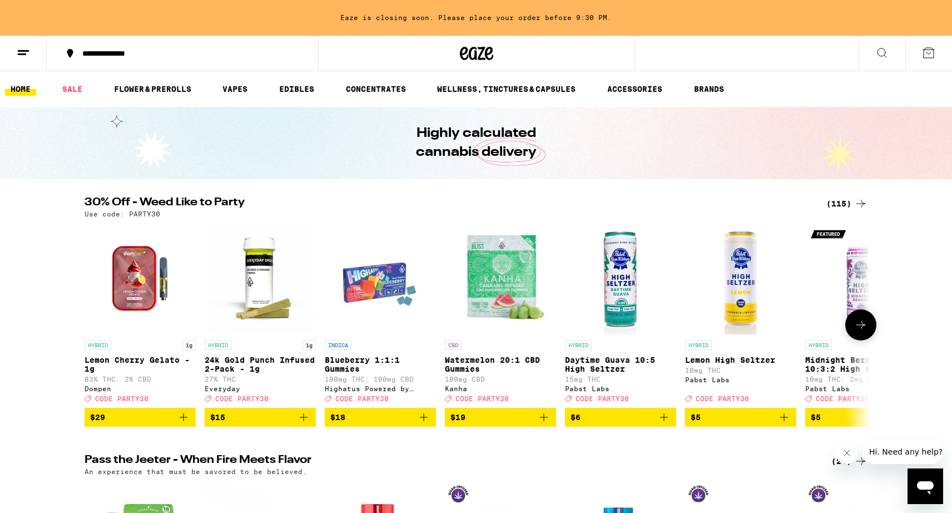
click at [864, 331] on icon at bounding box center [860, 324] width 13 height 13
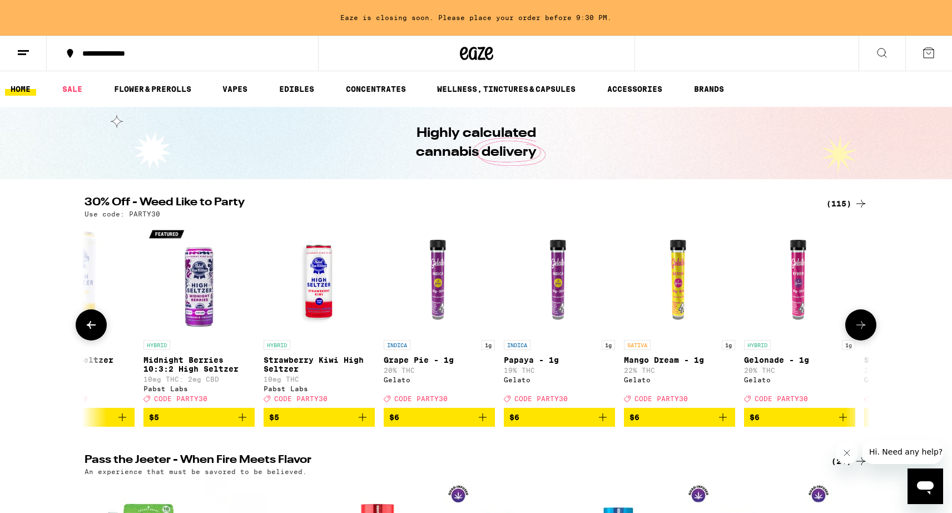
click at [864, 331] on icon at bounding box center [860, 324] width 13 height 13
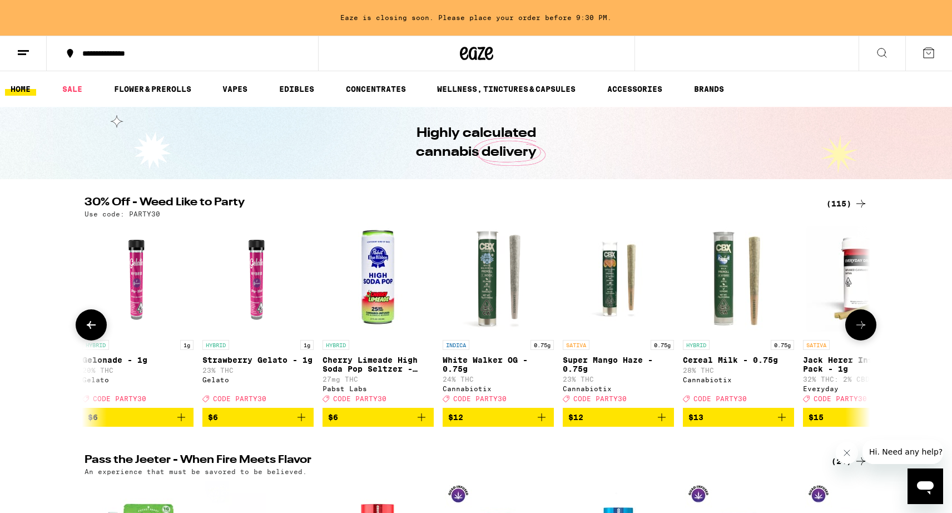
click at [864, 331] on icon at bounding box center [860, 324] width 13 height 13
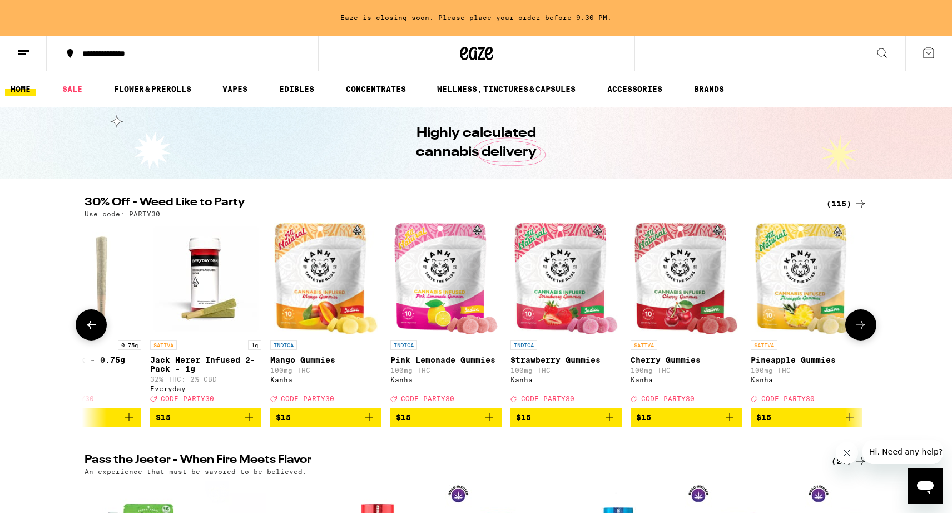
scroll to position [0, 1985]
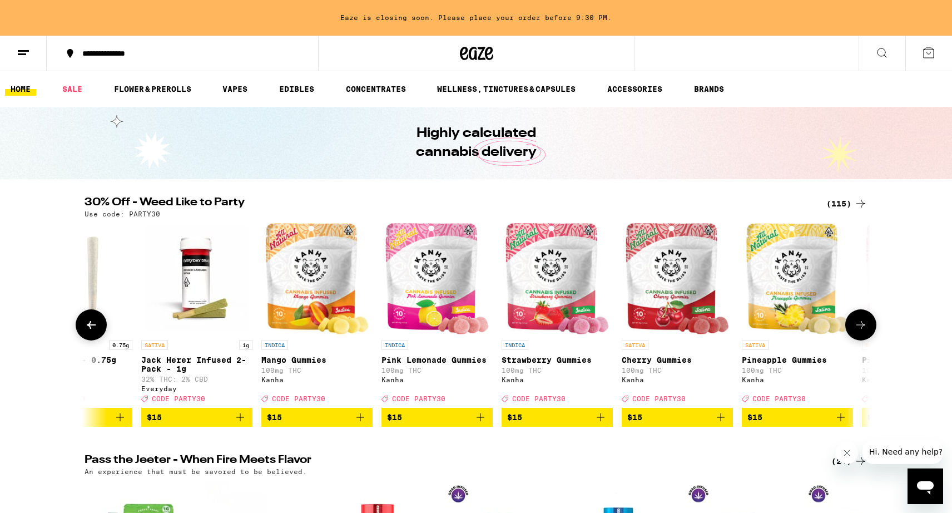
click at [864, 331] on icon at bounding box center [860, 324] width 13 height 13
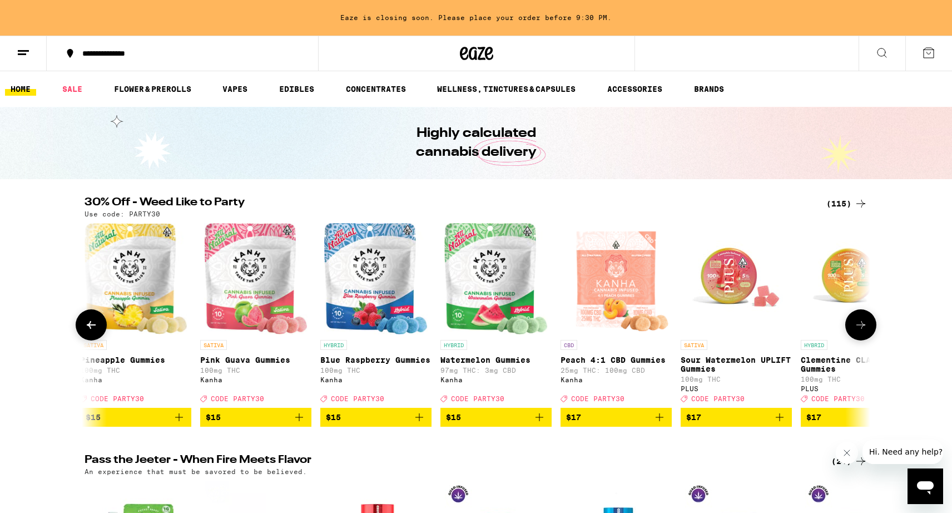
click at [864, 331] on icon at bounding box center [860, 324] width 13 height 13
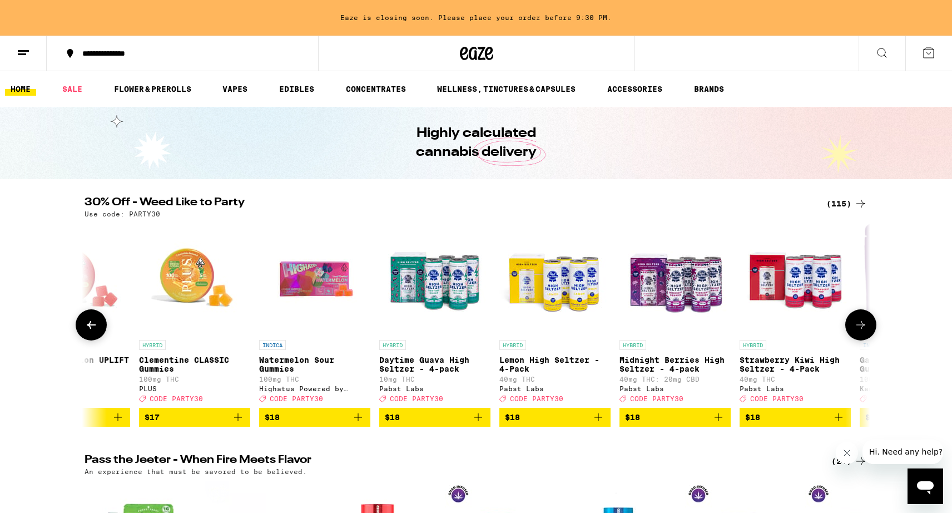
click at [861, 329] on icon at bounding box center [860, 324] width 13 height 13
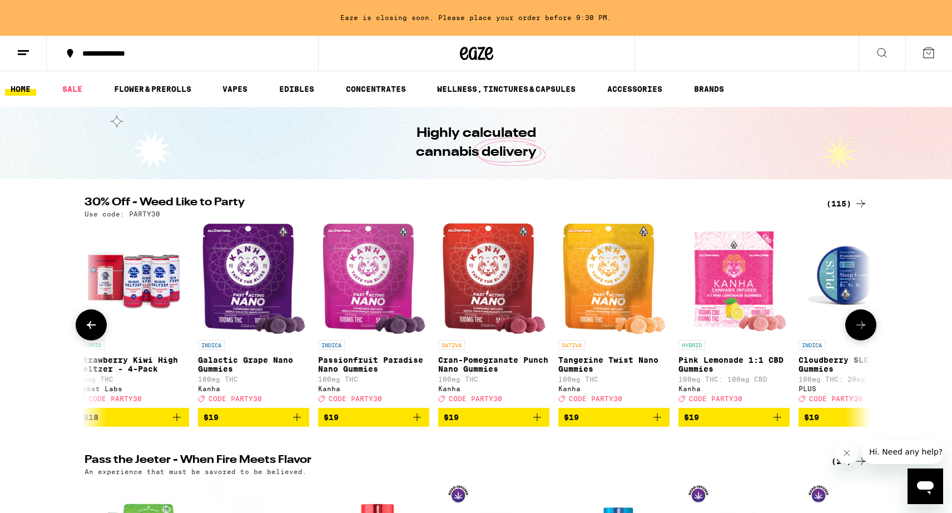
click at [861, 329] on icon at bounding box center [860, 324] width 13 height 13
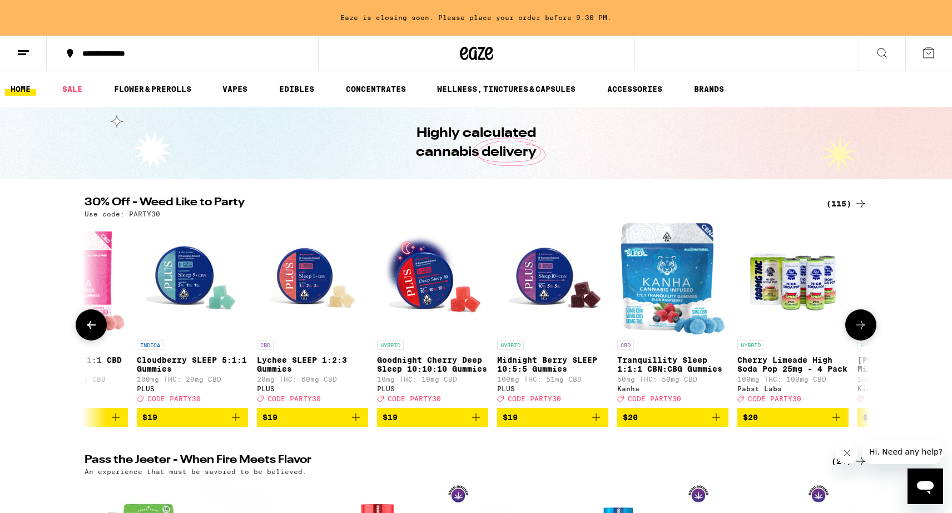
click at [861, 329] on icon at bounding box center [860, 324] width 13 height 13
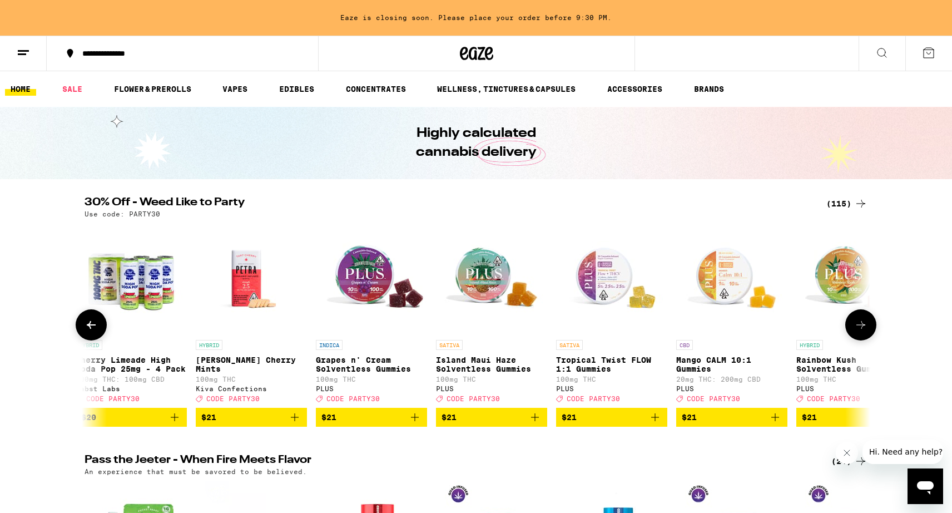
click at [861, 329] on icon at bounding box center [860, 324] width 13 height 13
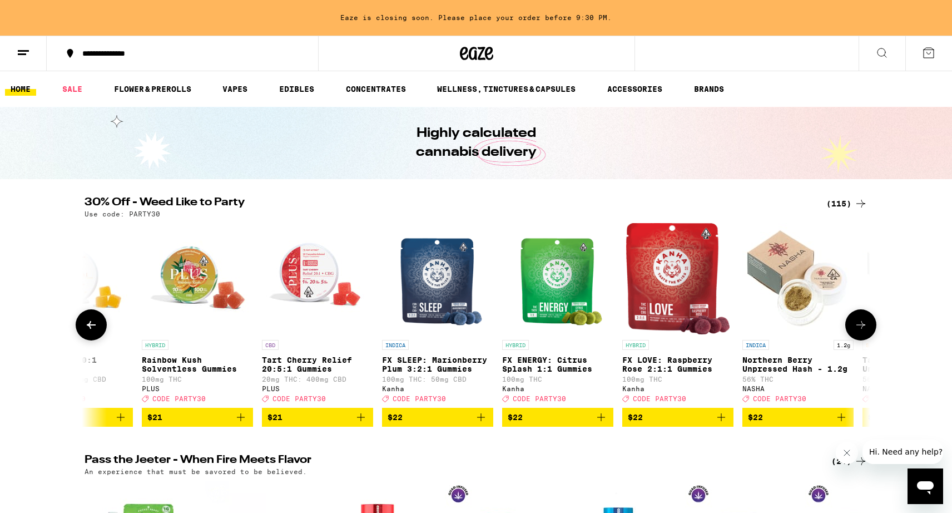
scroll to position [0, 5955]
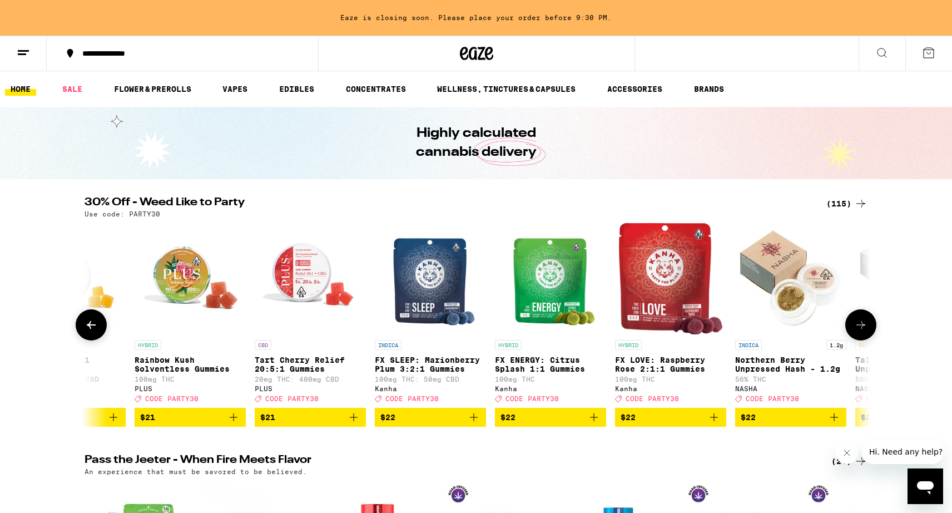
click at [861, 328] on icon at bounding box center [860, 324] width 13 height 13
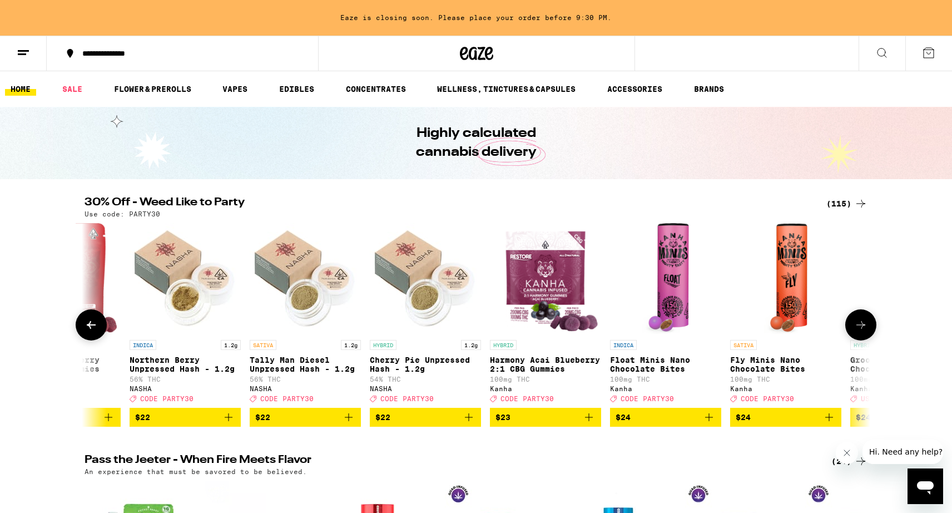
scroll to position [0, 6553]
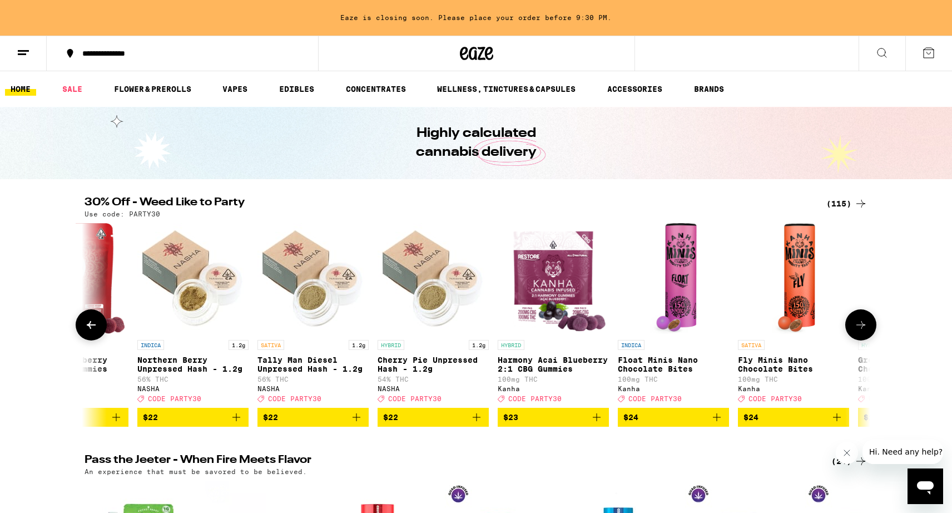
click at [355, 424] on icon "Add to bag" at bounding box center [356, 416] width 13 height 13
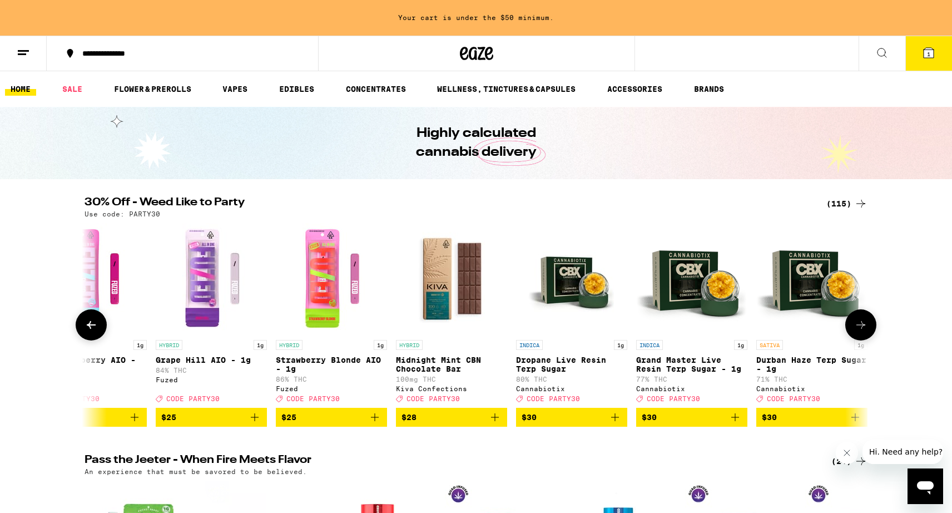
scroll to position [0, 8706]
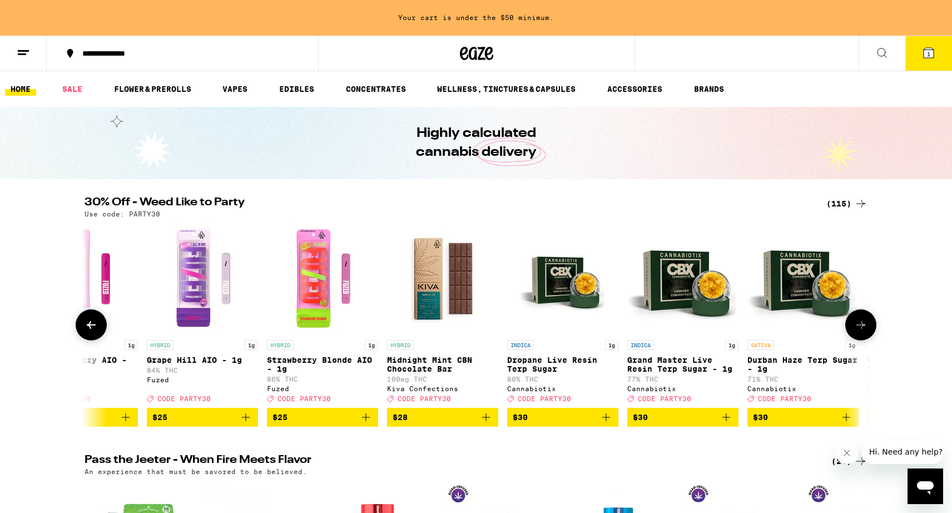
click at [486, 421] on icon "Add to bag" at bounding box center [486, 417] width 8 height 8
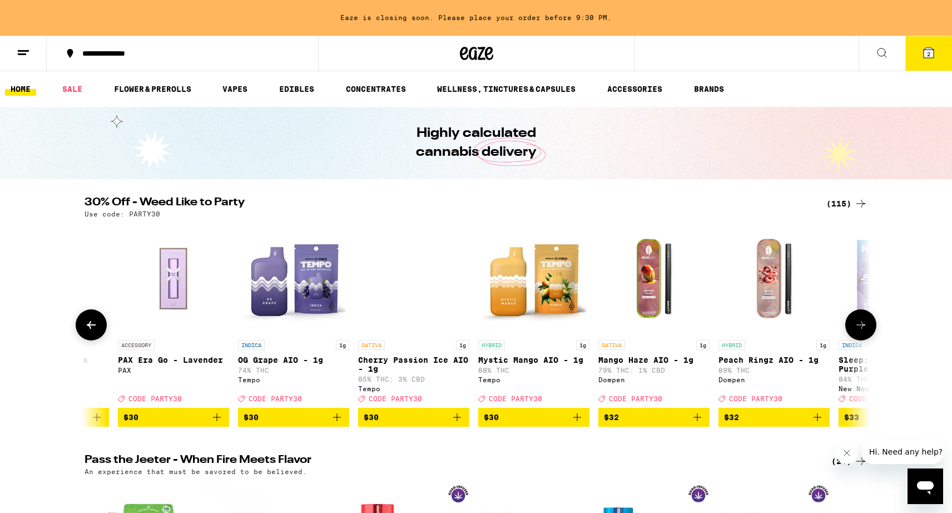
scroll to position [0, 9814]
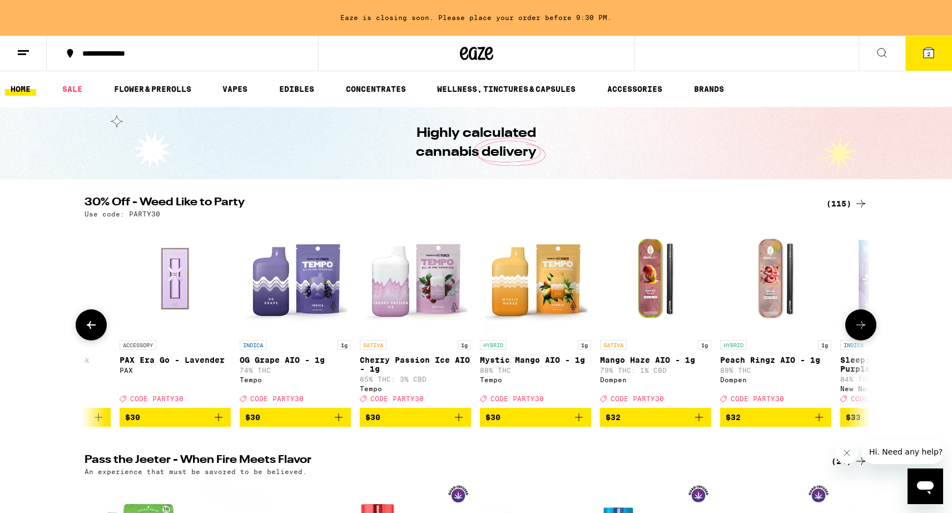
click at [588, 424] on button "$30" at bounding box center [535, 417] width 111 height 19
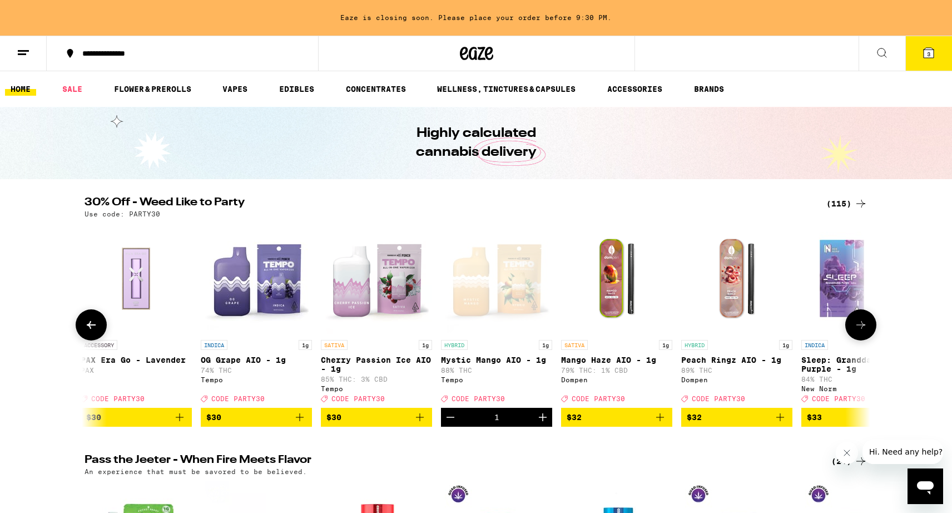
scroll to position [0, 9852]
click at [449, 424] on icon "Decrement" at bounding box center [451, 416] width 13 height 13
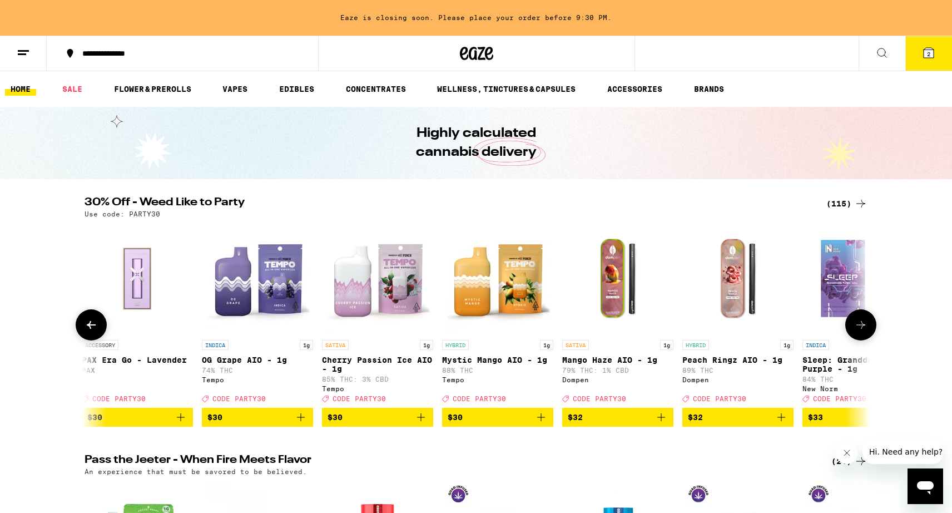
click at [304, 421] on icon "Add to bag" at bounding box center [301, 417] width 8 height 8
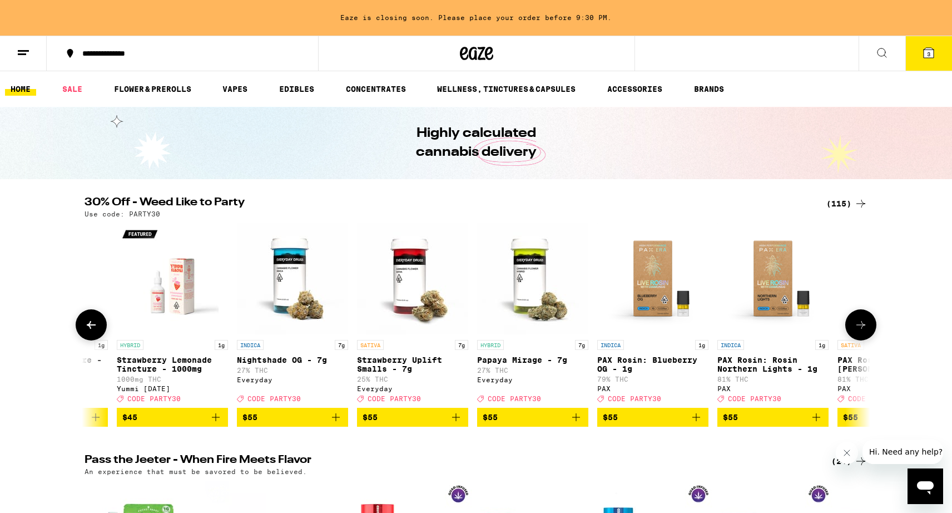
scroll to position [0, 12446]
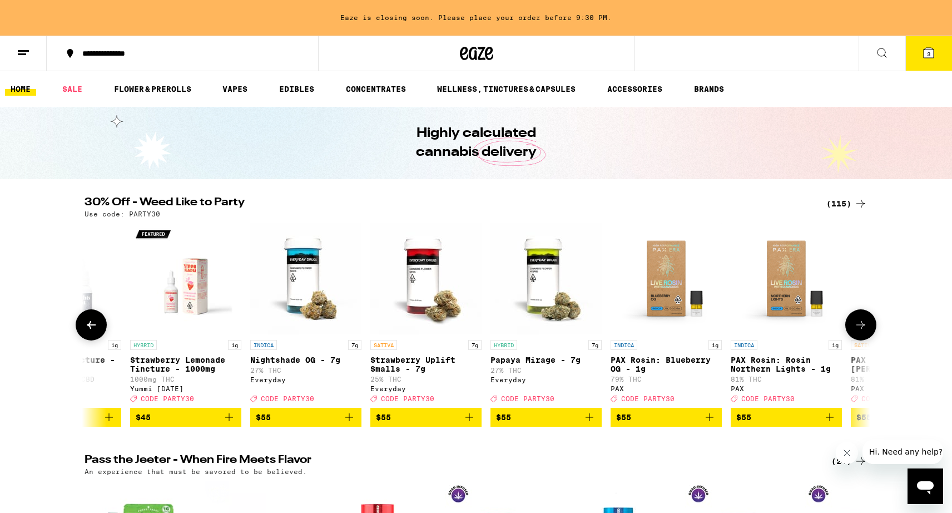
click at [583, 423] on icon "Add to bag" at bounding box center [589, 416] width 13 height 13
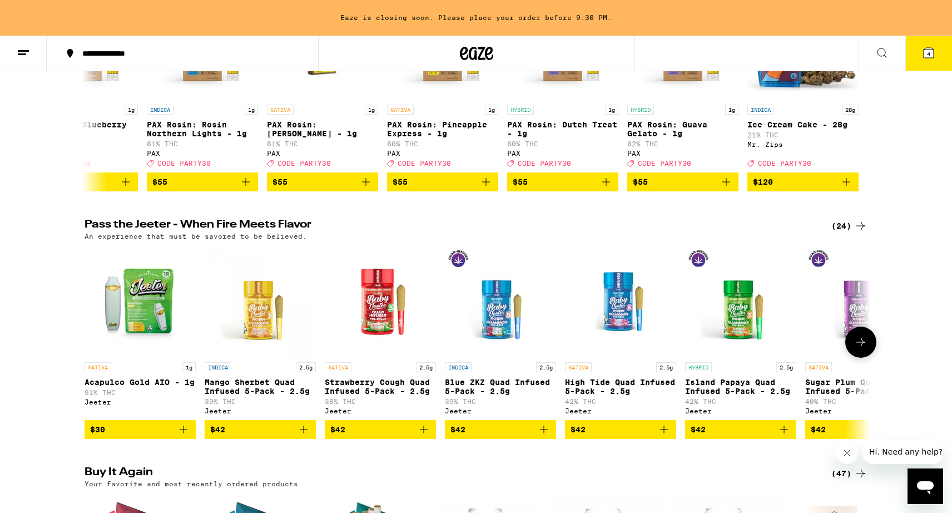
scroll to position [234, 0]
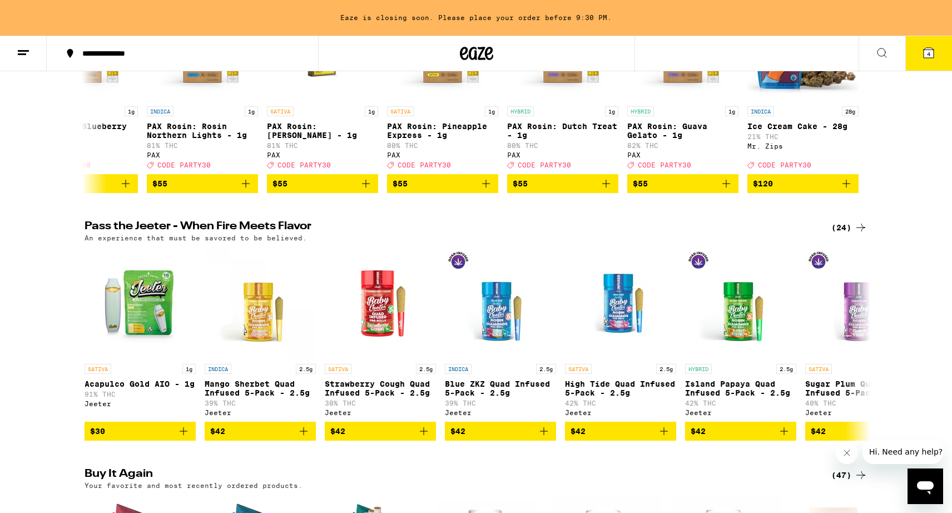
click at [934, 46] on icon at bounding box center [928, 52] width 13 height 13
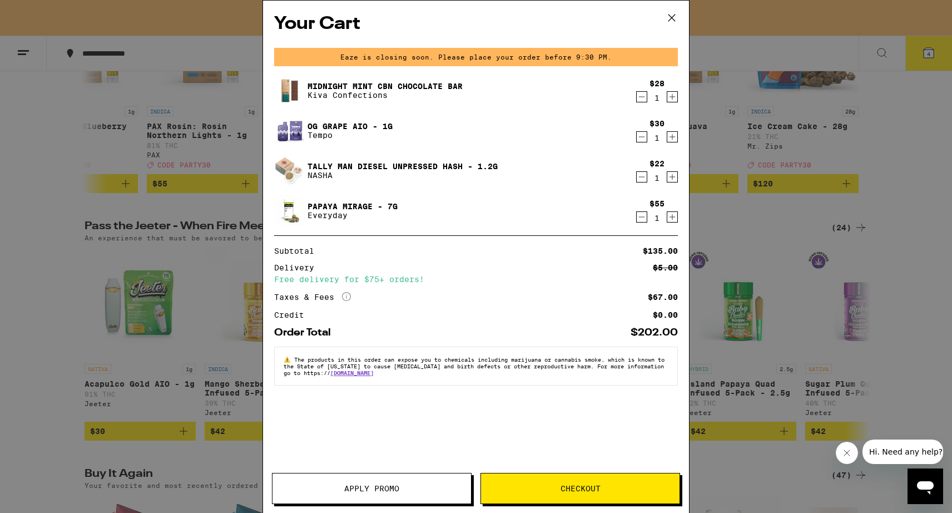
click at [361, 477] on button "Apply Promo" at bounding box center [372, 488] width 200 height 31
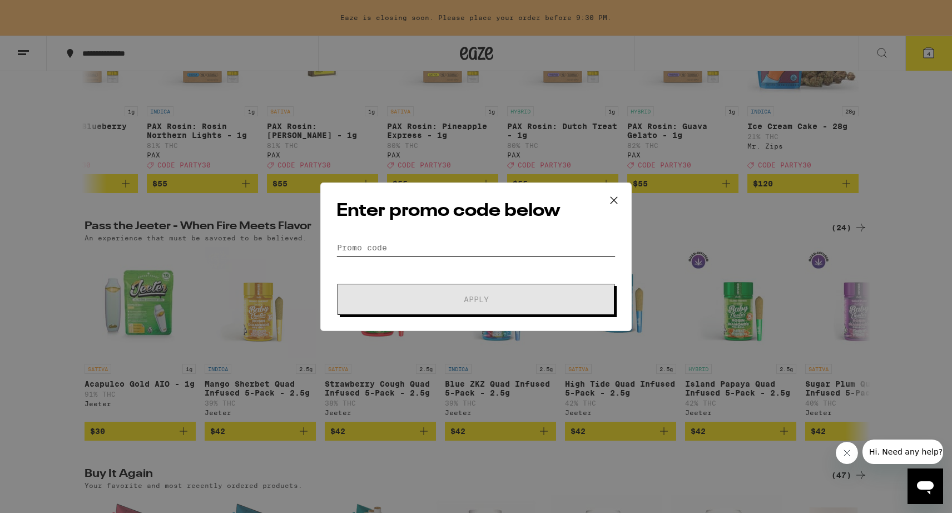
click at [407, 247] on input "Promo Code" at bounding box center [475, 247] width 279 height 17
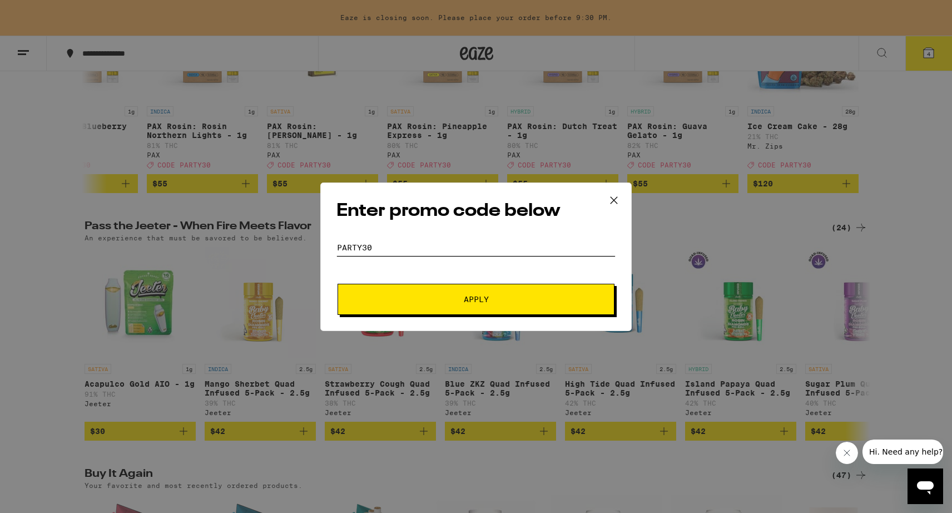
type input "party30"
click at [443, 311] on button "Apply" at bounding box center [476, 299] width 277 height 31
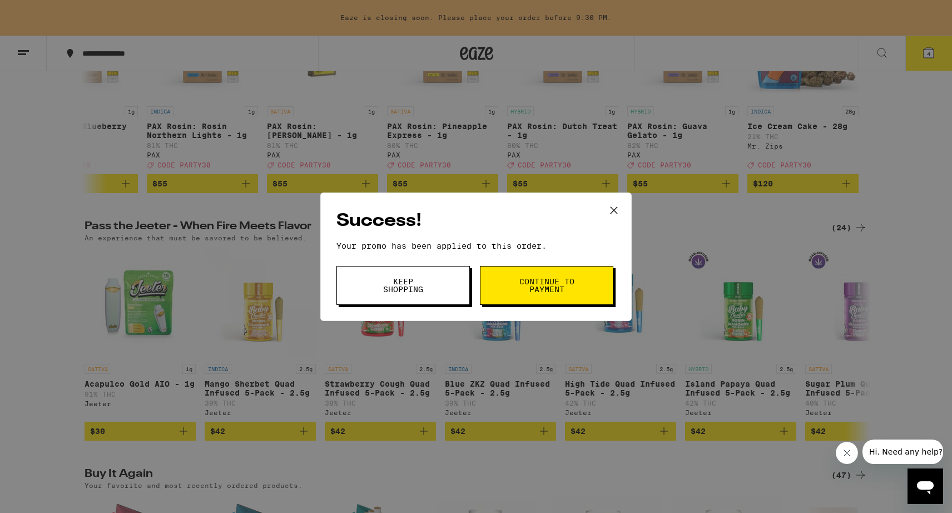
click at [429, 293] on span "Keep Shopping" at bounding box center [403, 285] width 57 height 16
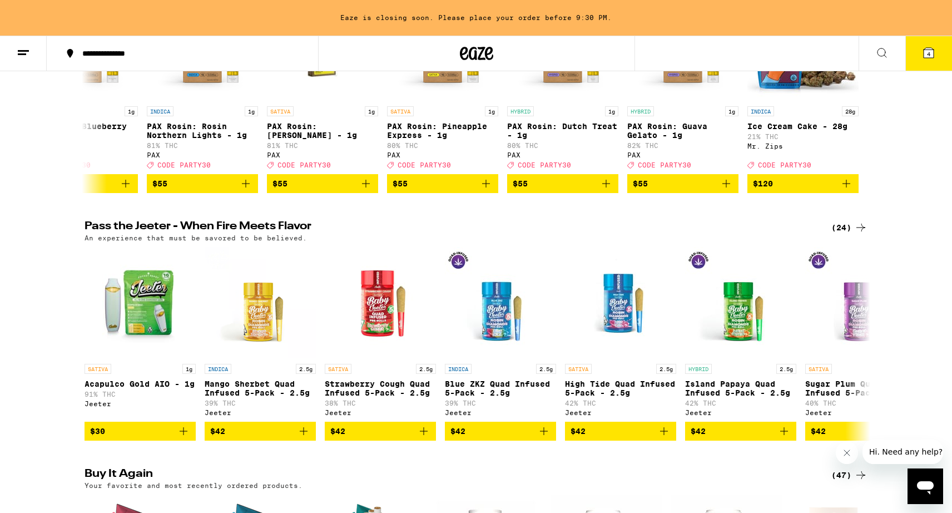
click at [924, 44] on button "4" at bounding box center [928, 53] width 47 height 34
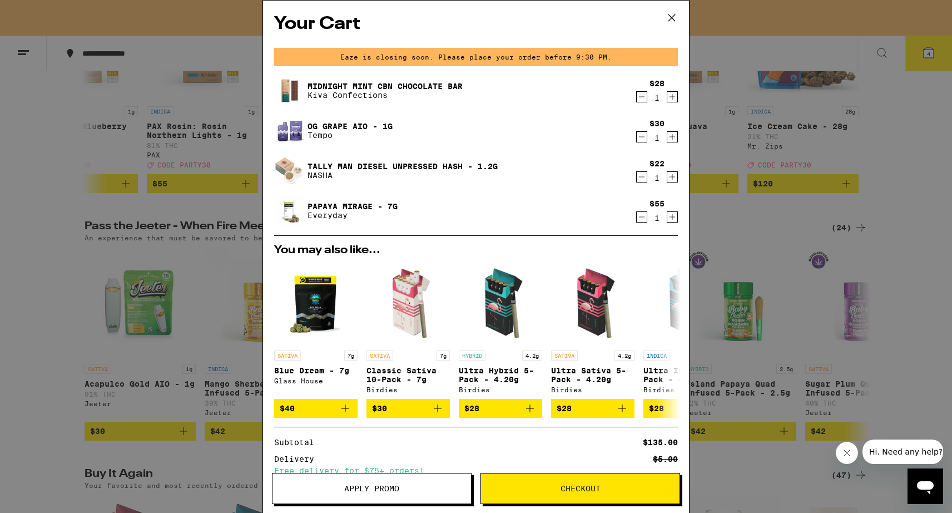
click at [641, 176] on icon "Decrement" at bounding box center [642, 176] width 10 height 13
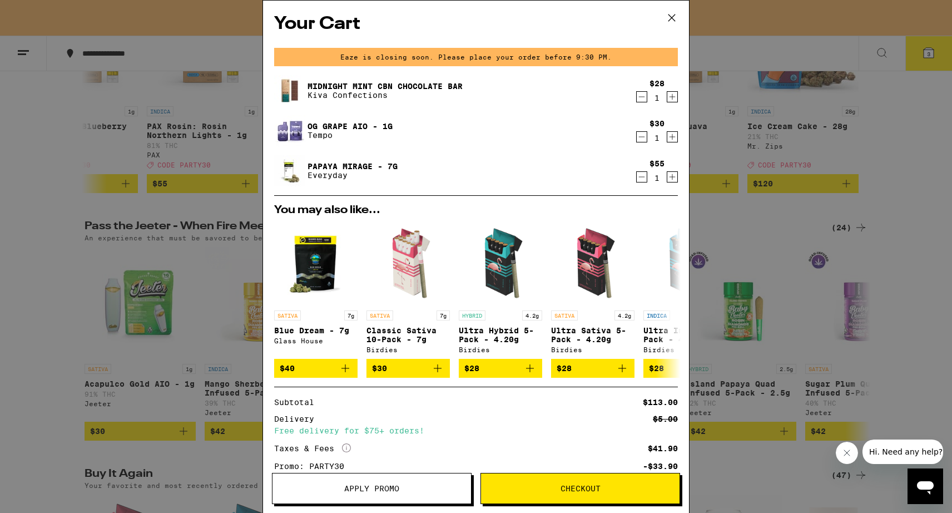
click at [640, 100] on icon "Decrement" at bounding box center [642, 96] width 10 height 13
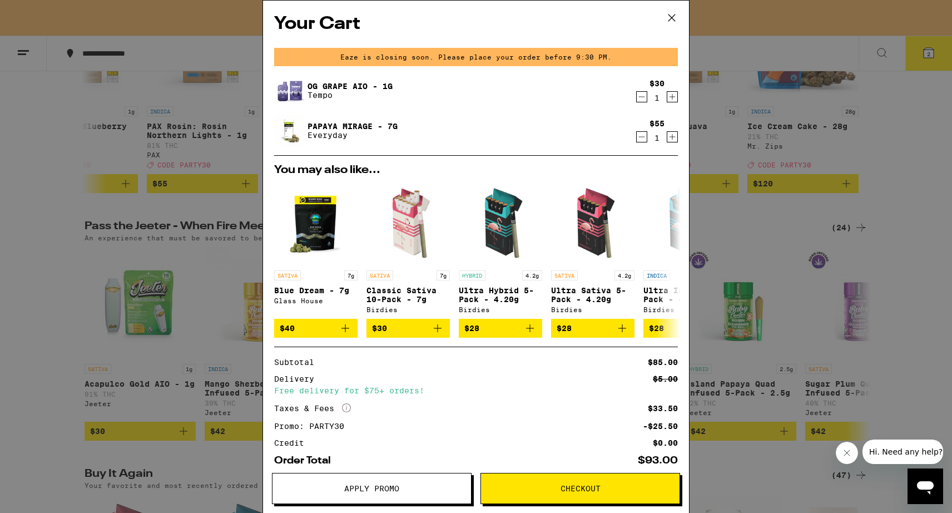
click at [557, 485] on span "Checkout" at bounding box center [580, 488] width 199 height 8
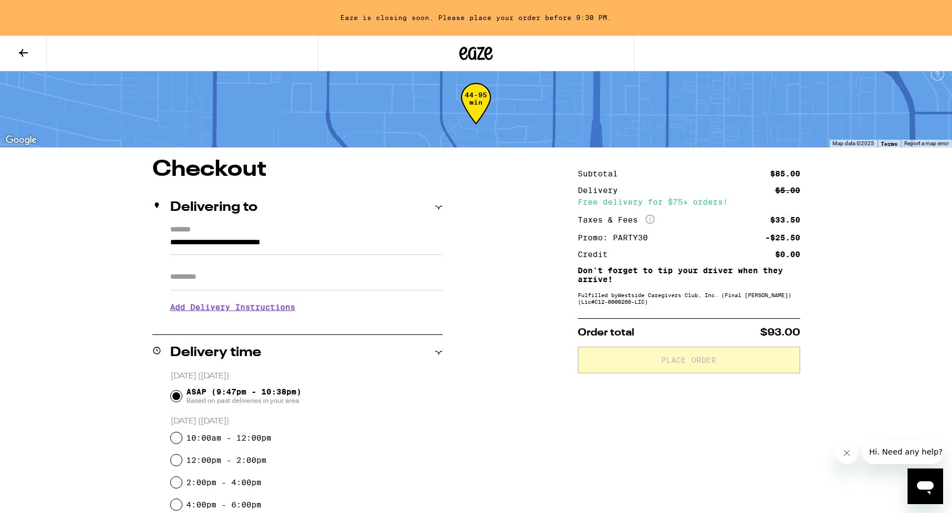
scroll to position [3, 0]
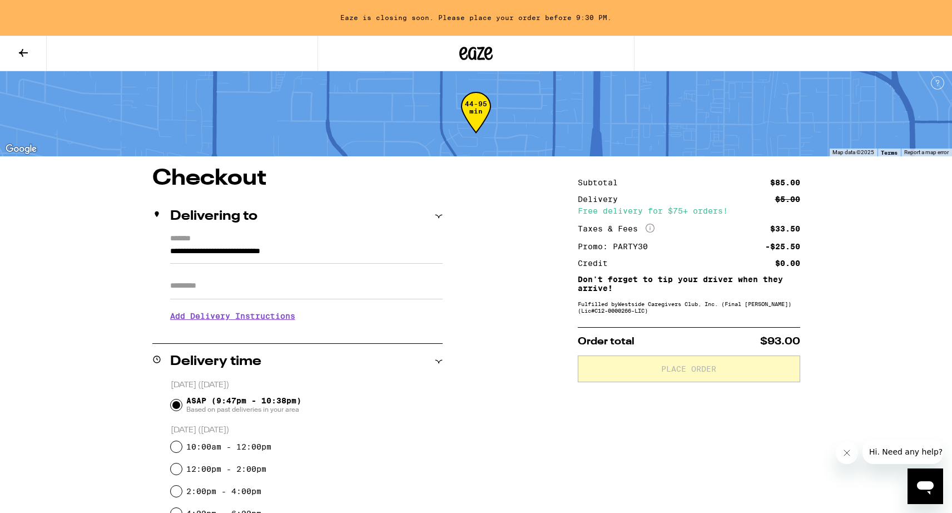
click at [250, 319] on h3 "Add Delivery Instructions" at bounding box center [306, 316] width 272 height 26
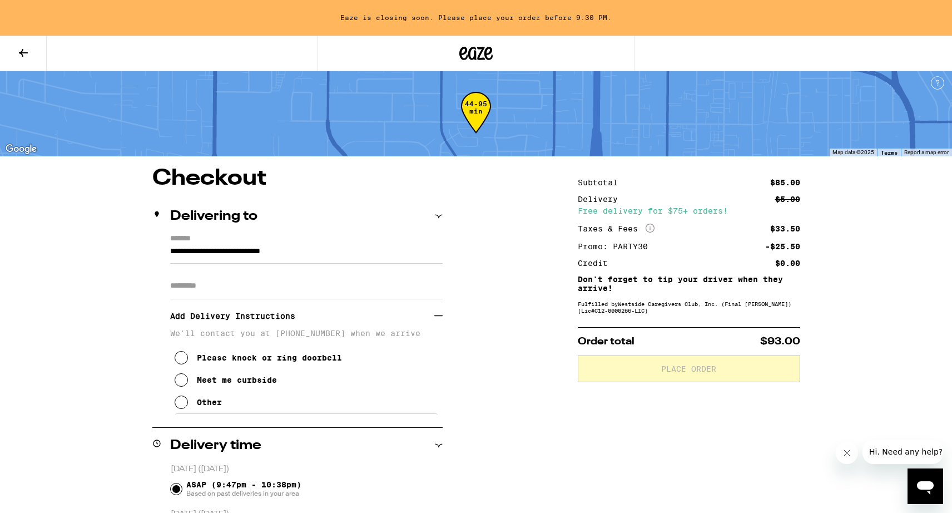
click at [219, 379] on div "Meet me curbside" at bounding box center [237, 379] width 80 height 9
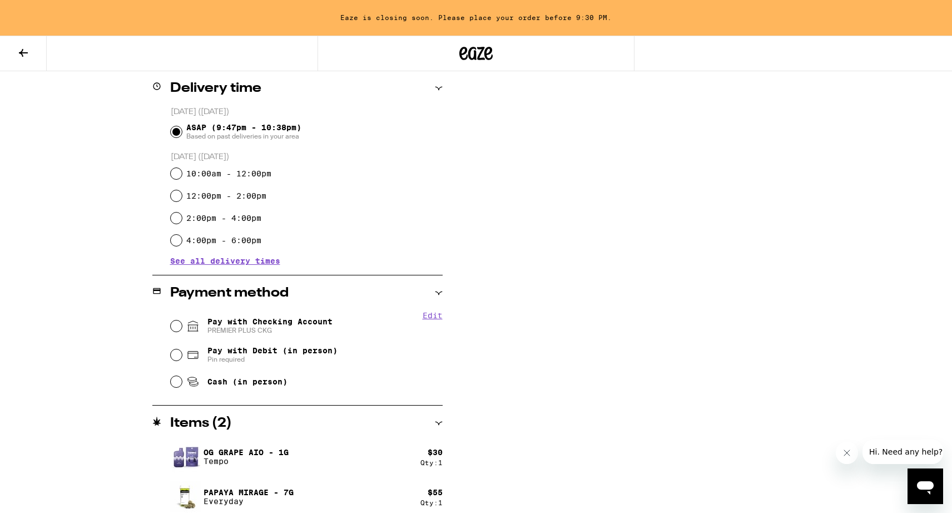
scroll to position [369, 0]
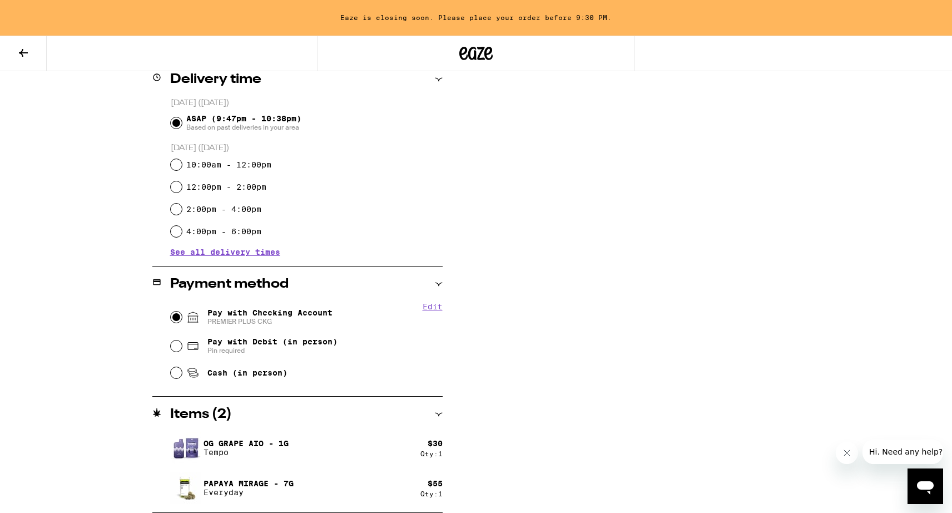
click at [175, 314] on input "Pay with Checking Account PREMIER PLUS CKG" at bounding box center [176, 316] width 11 height 11
radio input "true"
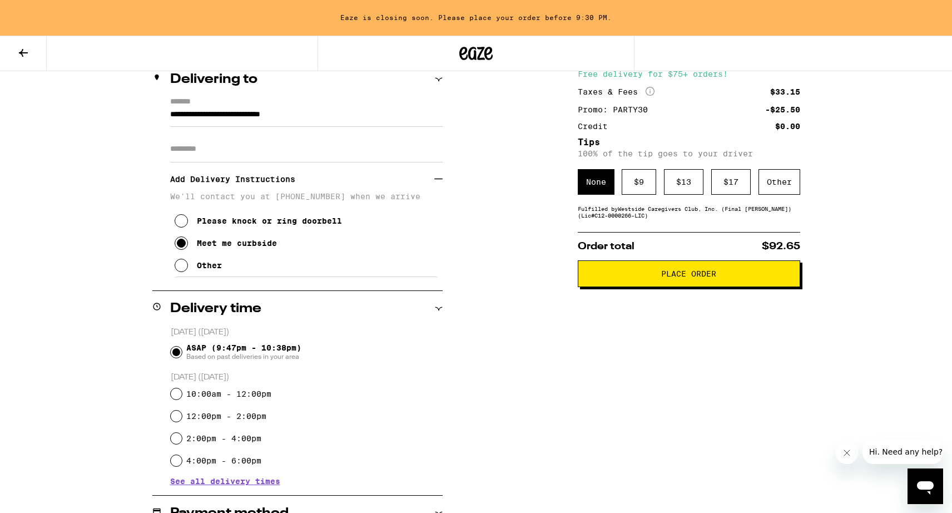
scroll to position [0, 0]
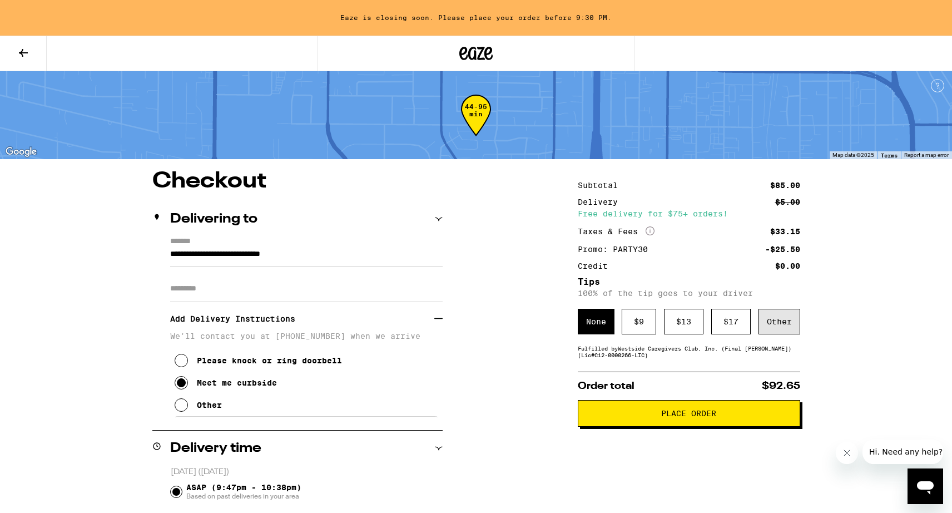
click at [778, 329] on div "Other" at bounding box center [779, 322] width 42 height 26
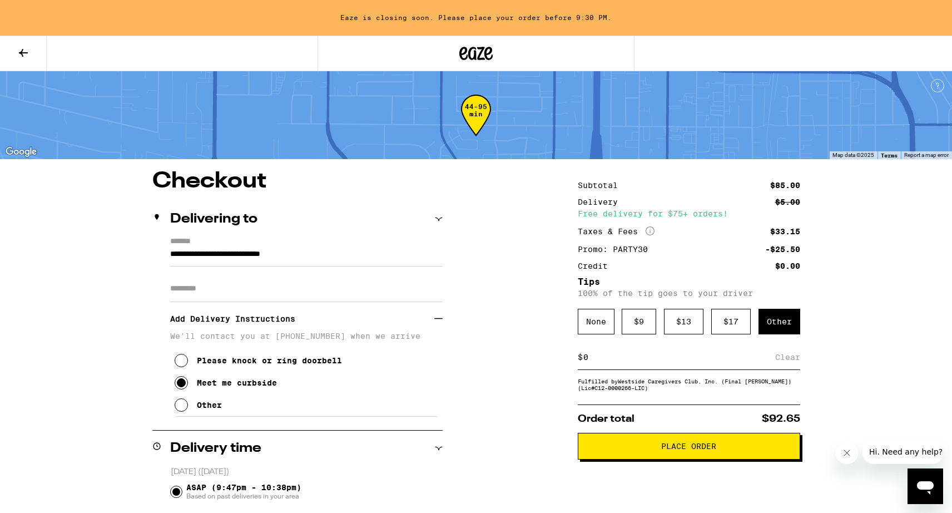
click at [586, 362] on input at bounding box center [679, 357] width 192 height 10
click at [589, 361] on input "735" at bounding box center [681, 357] width 197 height 10
drag, startPoint x: 588, startPoint y: 356, endPoint x: 629, endPoint y: 356, distance: 40.6
click at [629, 356] on input "735" at bounding box center [681, 357] width 197 height 10
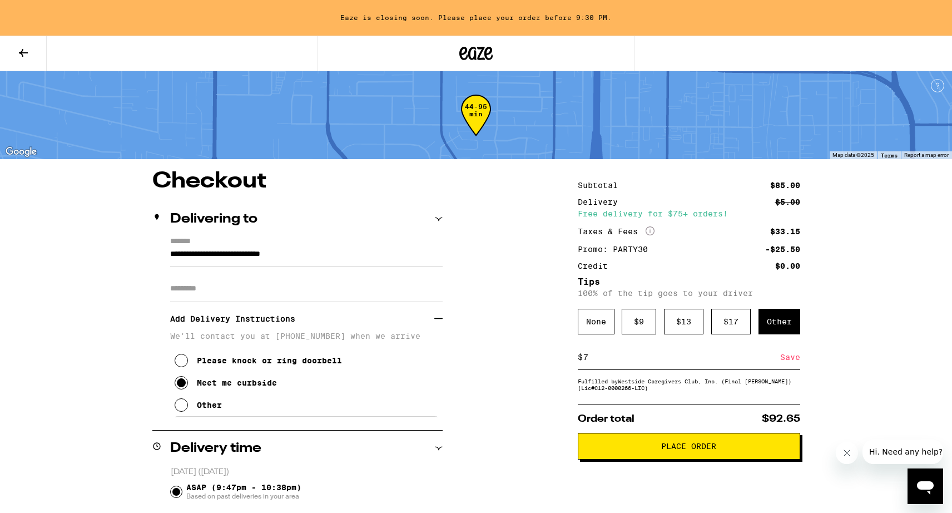
type input "7"
click at [791, 364] on div "Save" at bounding box center [790, 357] width 20 height 24
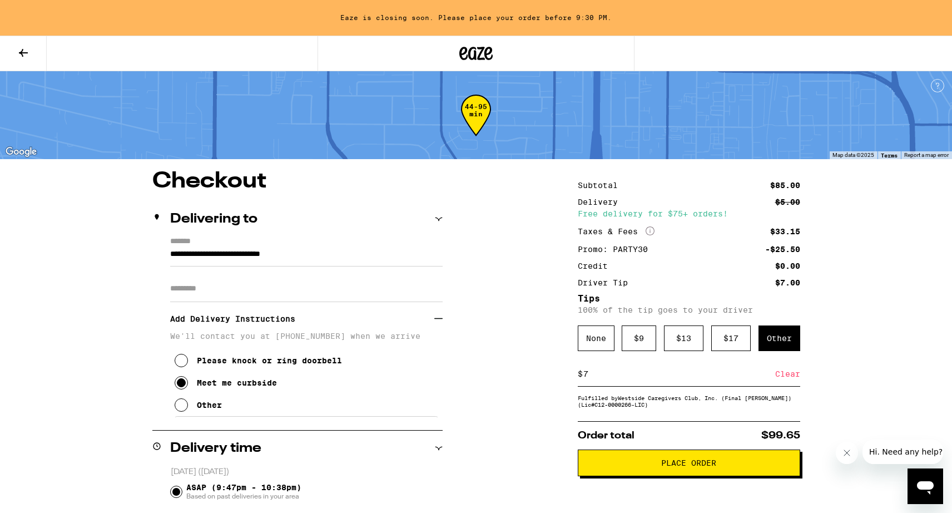
click at [706, 467] on span "Place Order" at bounding box center [688, 463] width 55 height 8
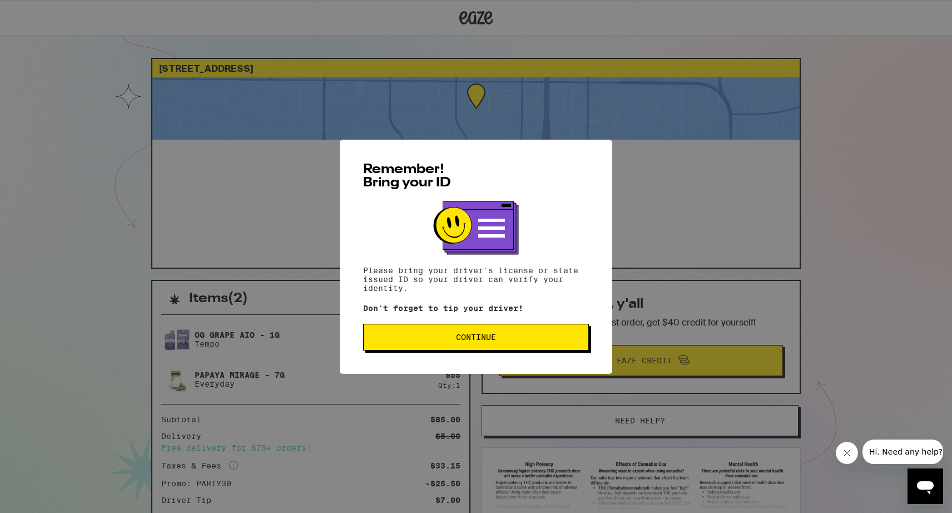
click at [541, 340] on span "Continue" at bounding box center [476, 337] width 207 height 8
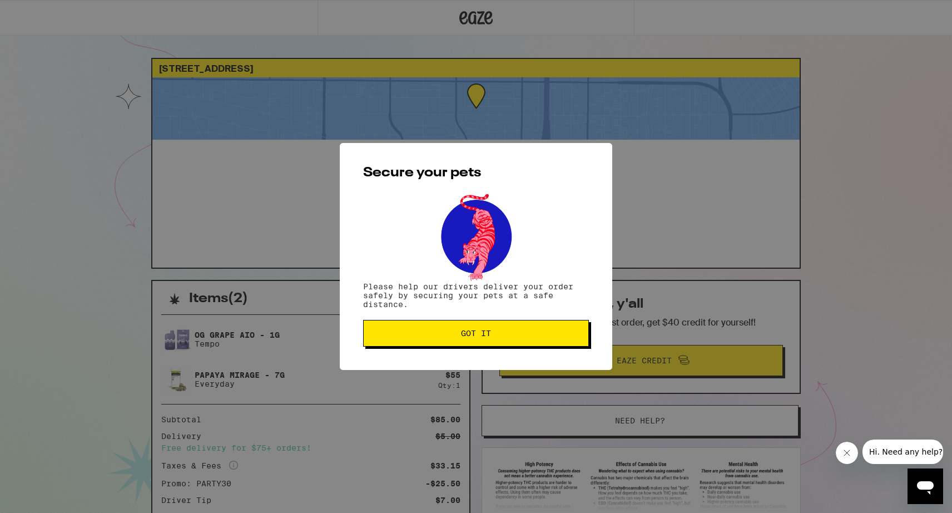
click at [522, 343] on button "Got it" at bounding box center [476, 333] width 226 height 27
